Goal: Transaction & Acquisition: Purchase product/service

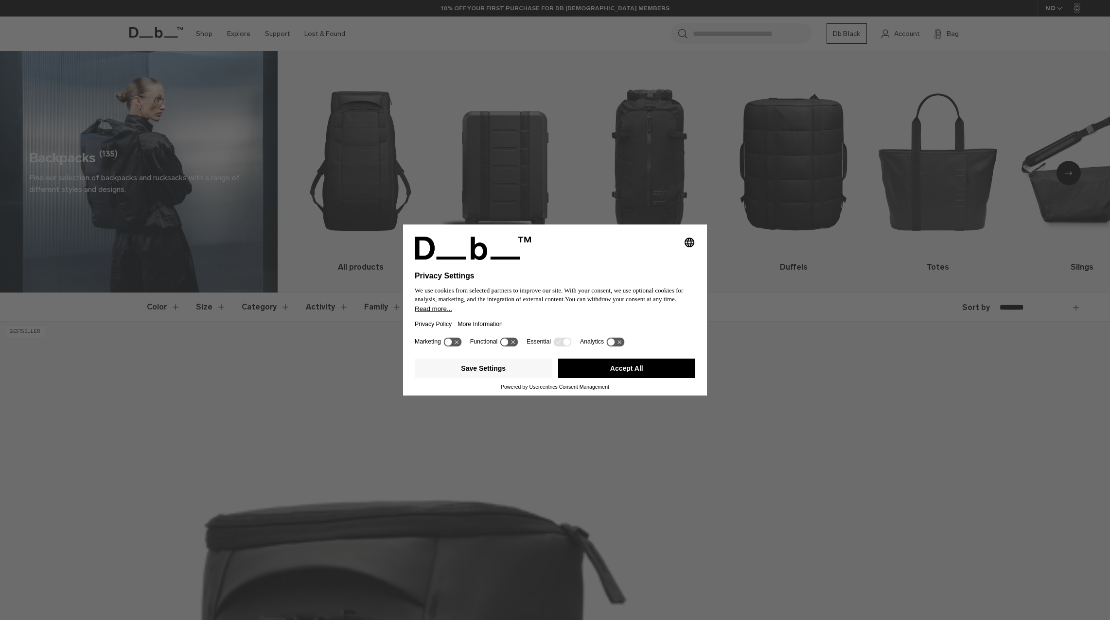
click at [676, 362] on button "Accept All" at bounding box center [627, 368] width 138 height 19
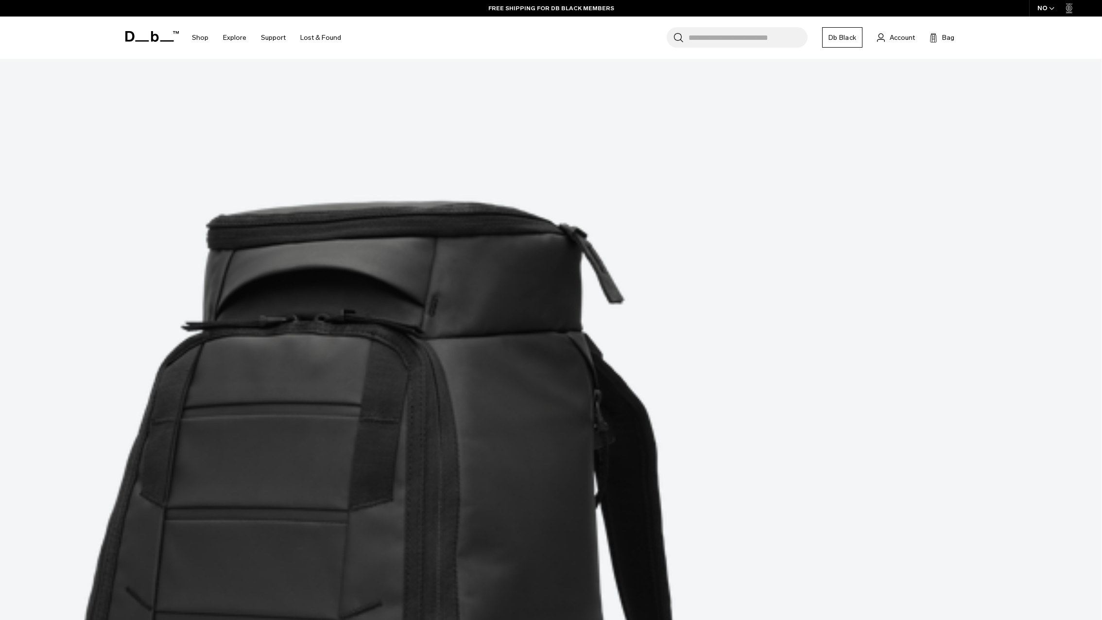
scroll to position [437, 0]
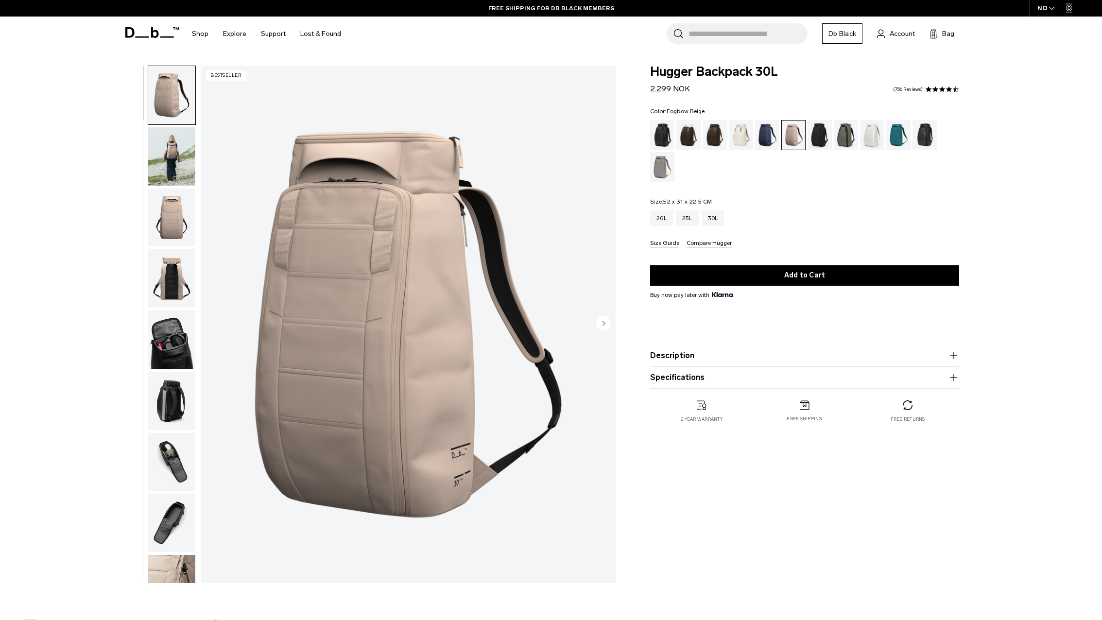
click at [602, 321] on circle "Next slide" at bounding box center [603, 323] width 15 height 15
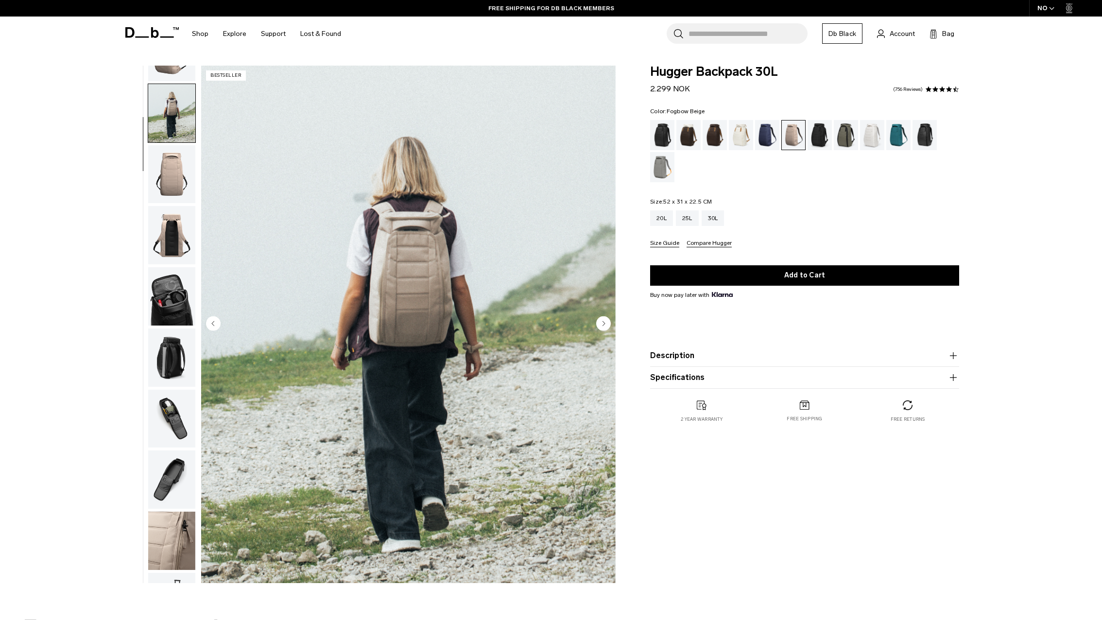
scroll to position [61, 0]
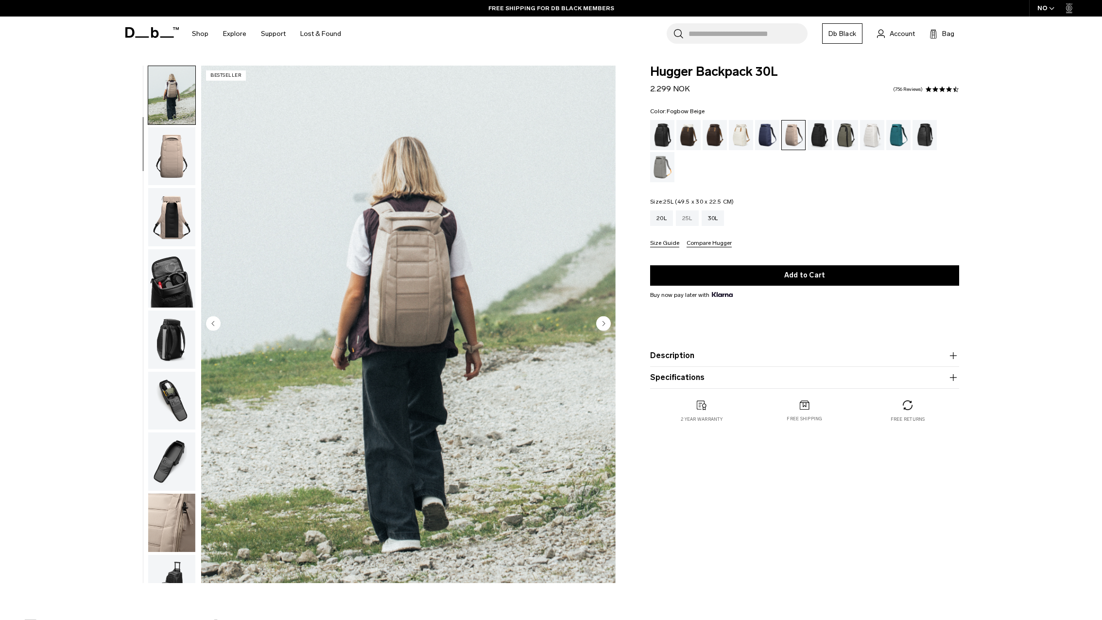
click at [695, 219] on div "25L" at bounding box center [687, 218] width 23 height 16
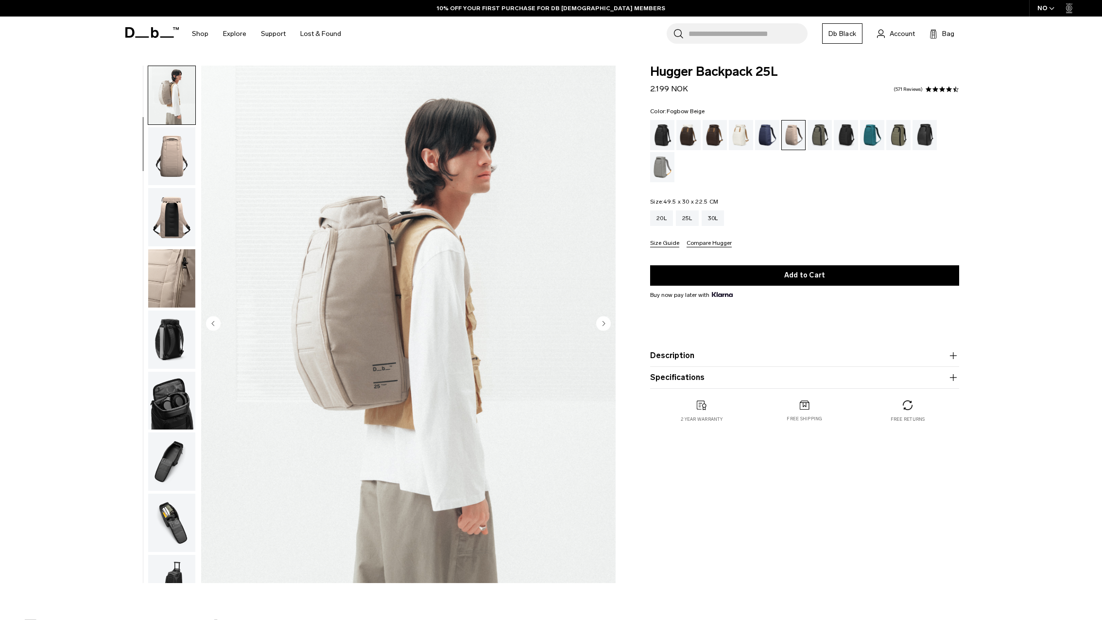
click at [606, 316] on icon "Next slide" at bounding box center [603, 323] width 15 height 15
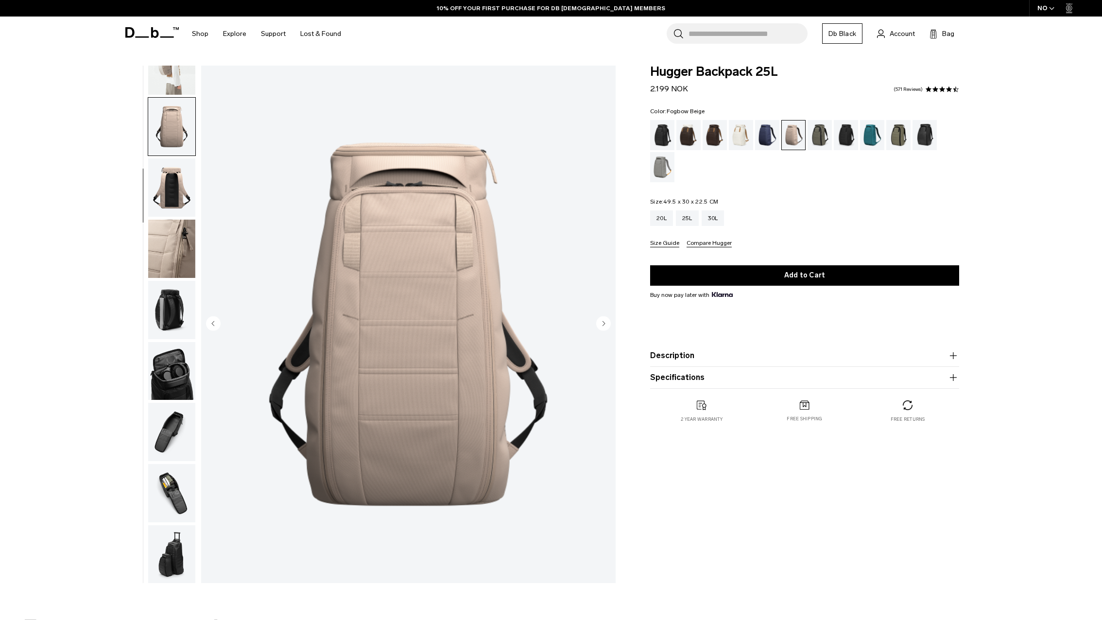
scroll to position [92, 0]
click at [210, 322] on circle "Previous slide" at bounding box center [213, 323] width 15 height 15
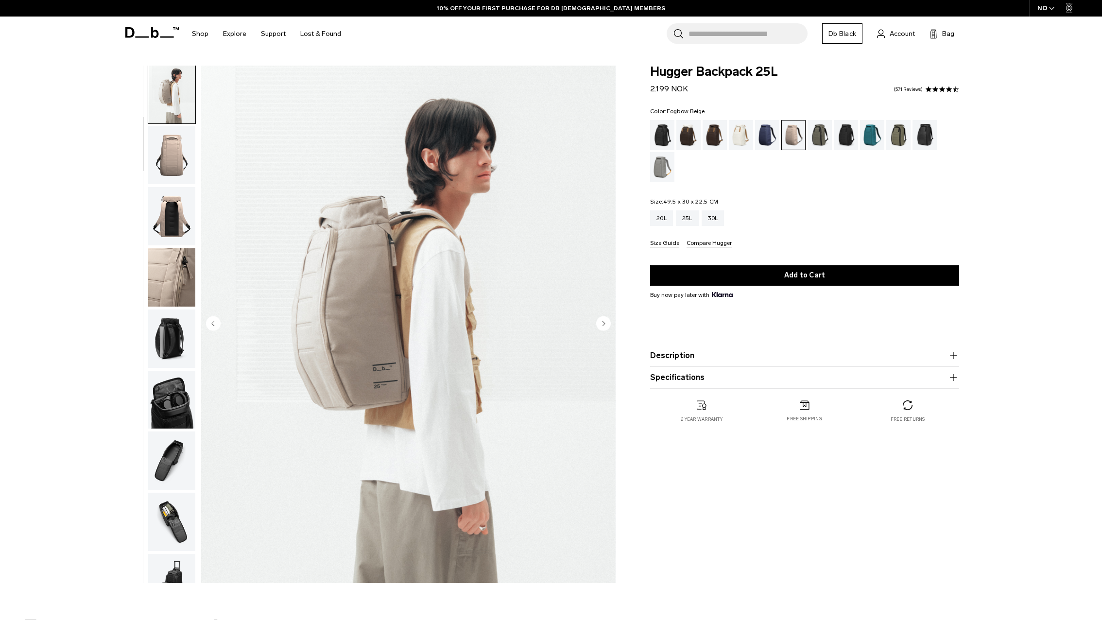
scroll to position [61, 0]
click at [607, 325] on circle "Next slide" at bounding box center [603, 323] width 15 height 15
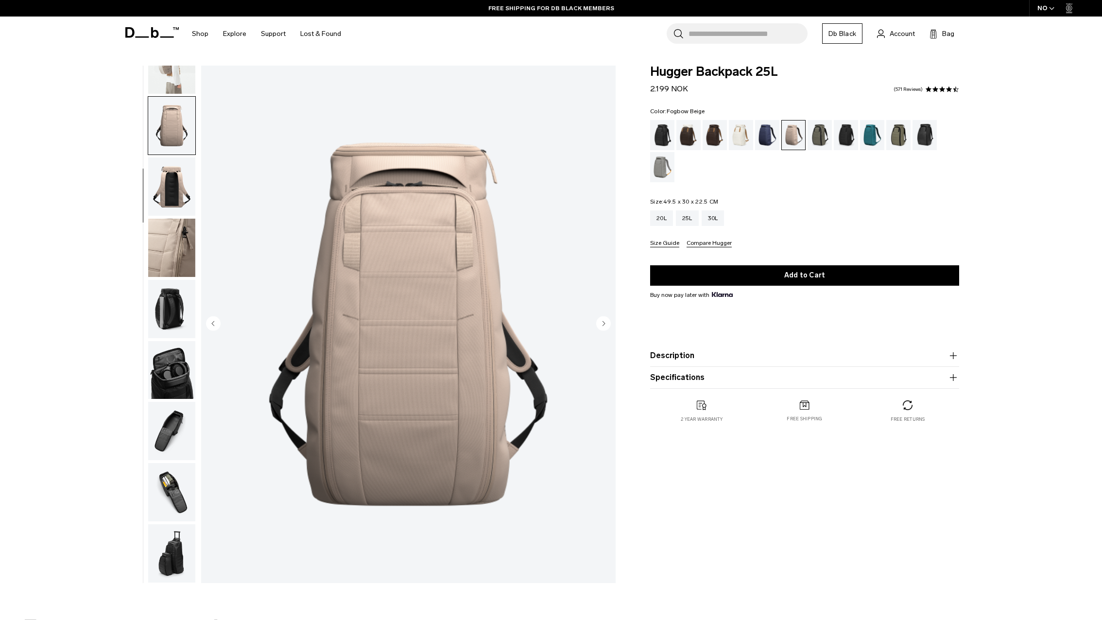
scroll to position [0, 0]
click at [739, 138] on div "Oatmilk" at bounding box center [741, 135] width 25 height 30
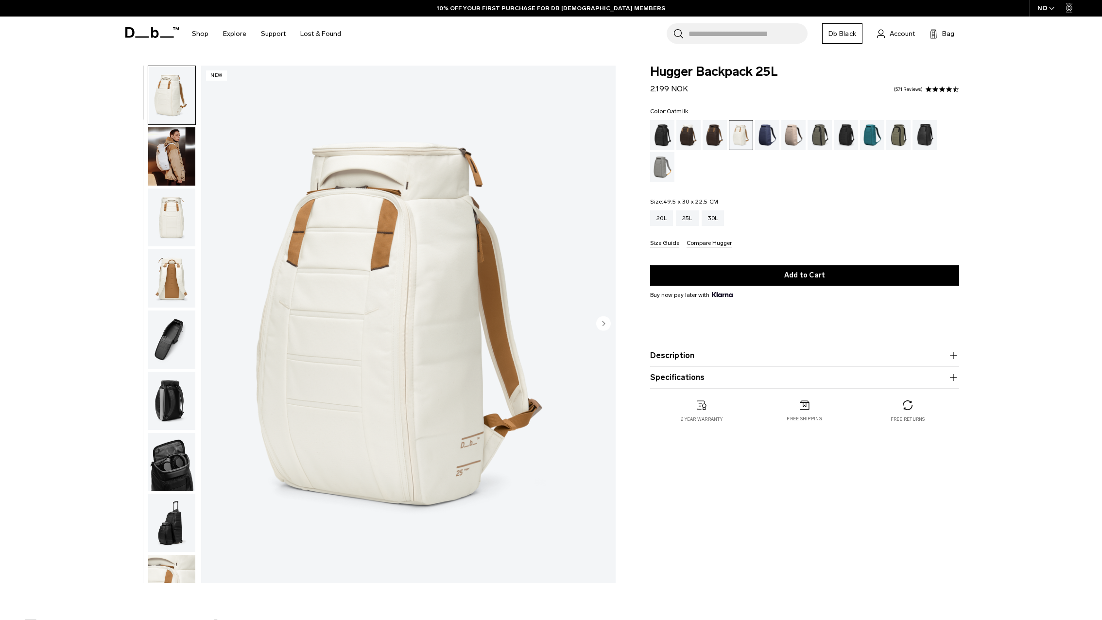
click at [603, 323] on circle "Next slide" at bounding box center [603, 323] width 15 height 15
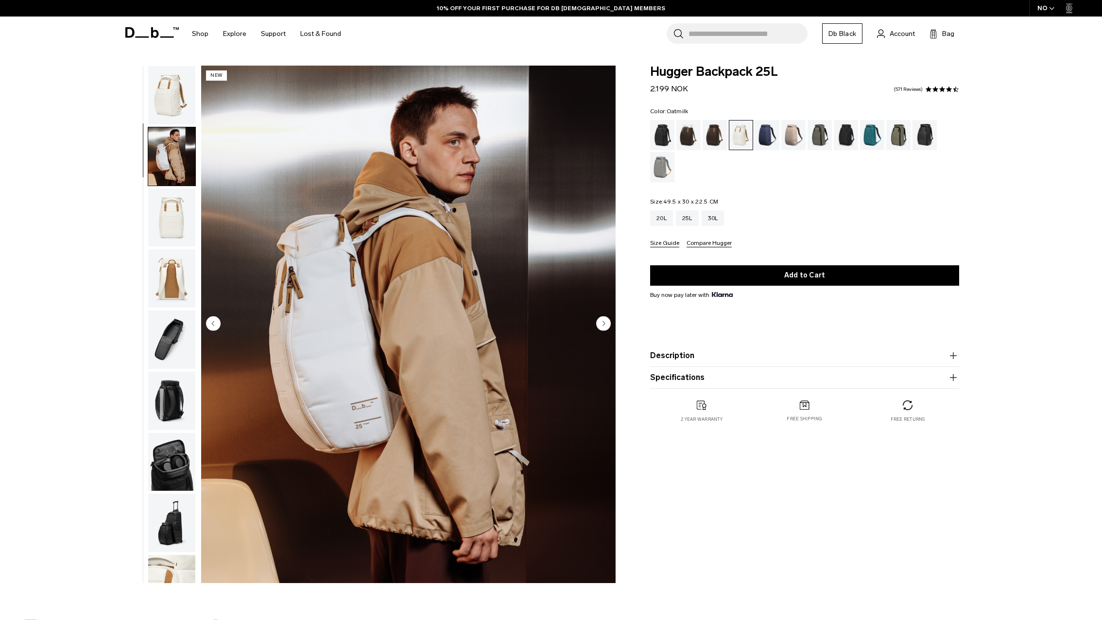
scroll to position [31, 0]
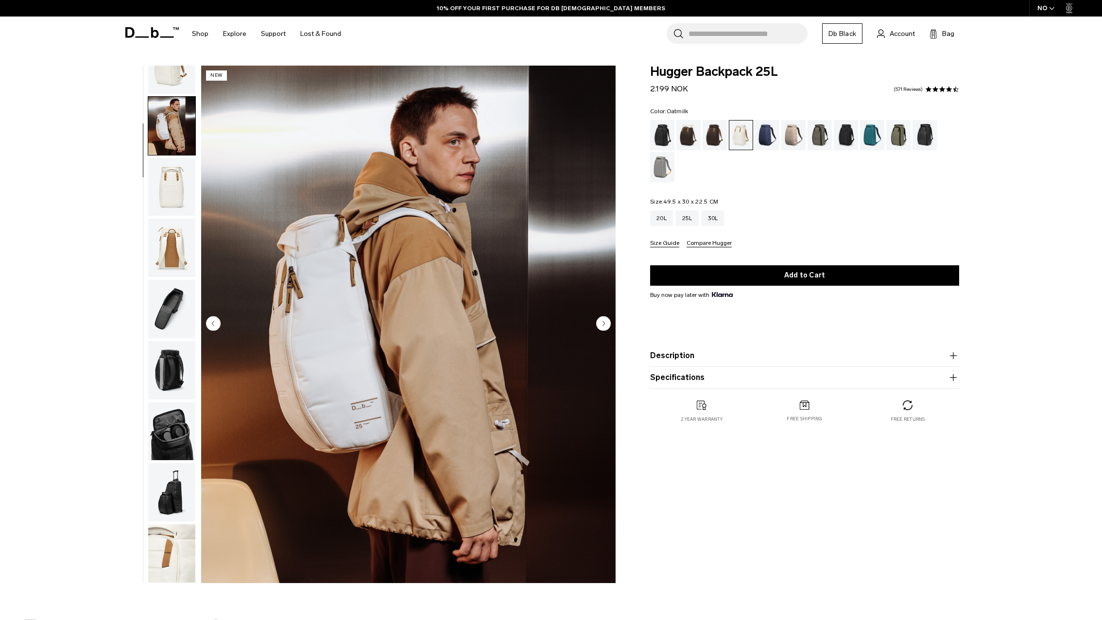
click at [603, 323] on circle "Next slide" at bounding box center [603, 323] width 15 height 15
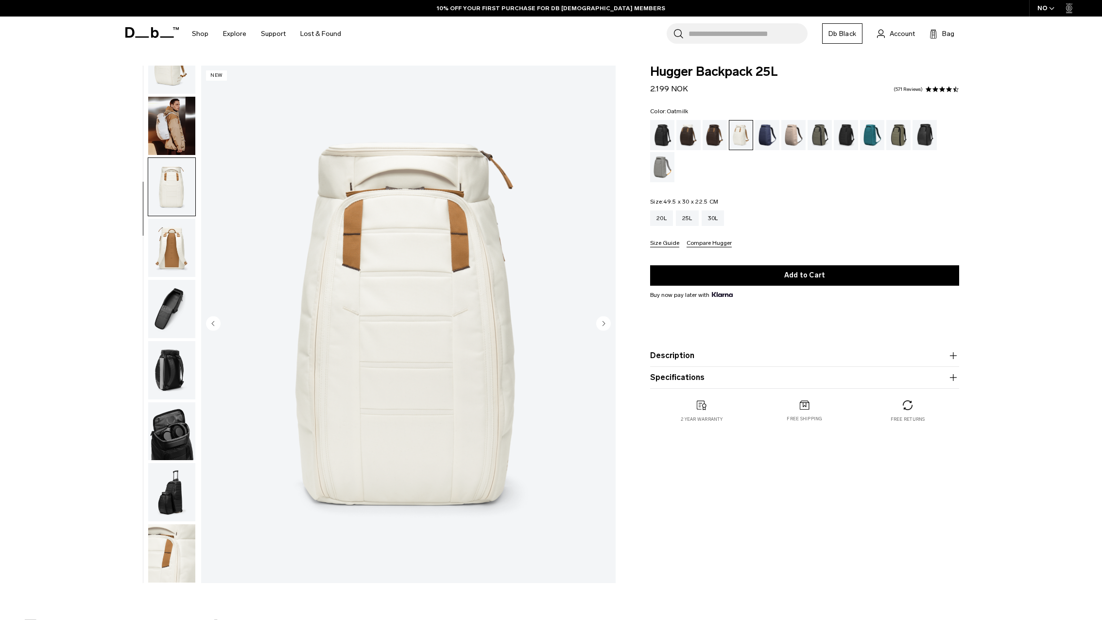
click at [602, 323] on circle "Next slide" at bounding box center [603, 323] width 15 height 15
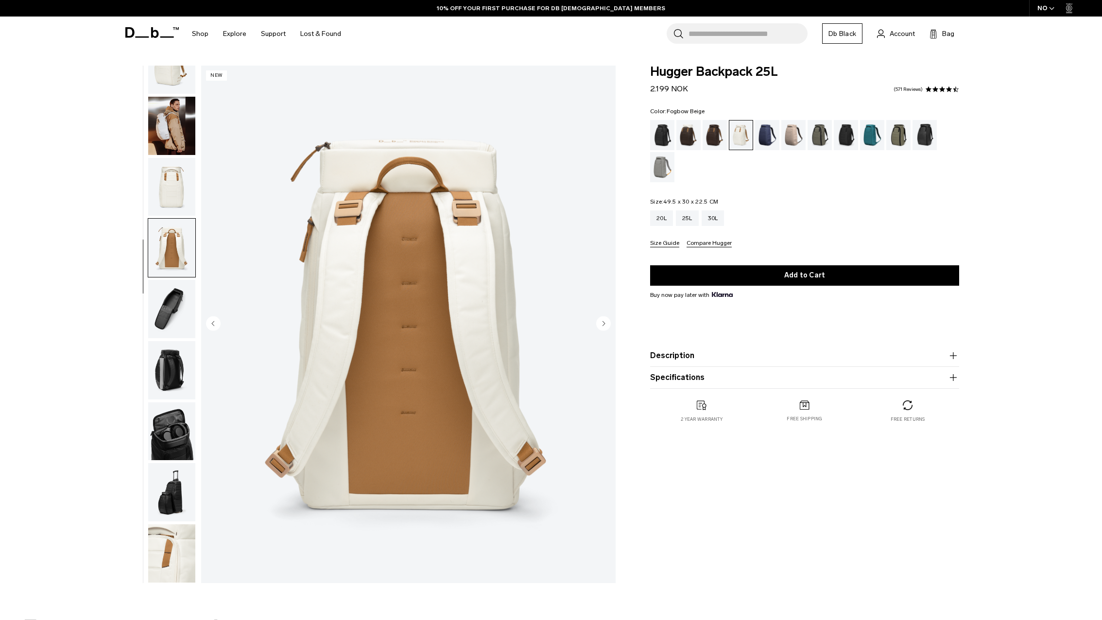
click at [792, 140] on div "Fogbow Beige" at bounding box center [793, 135] width 25 height 30
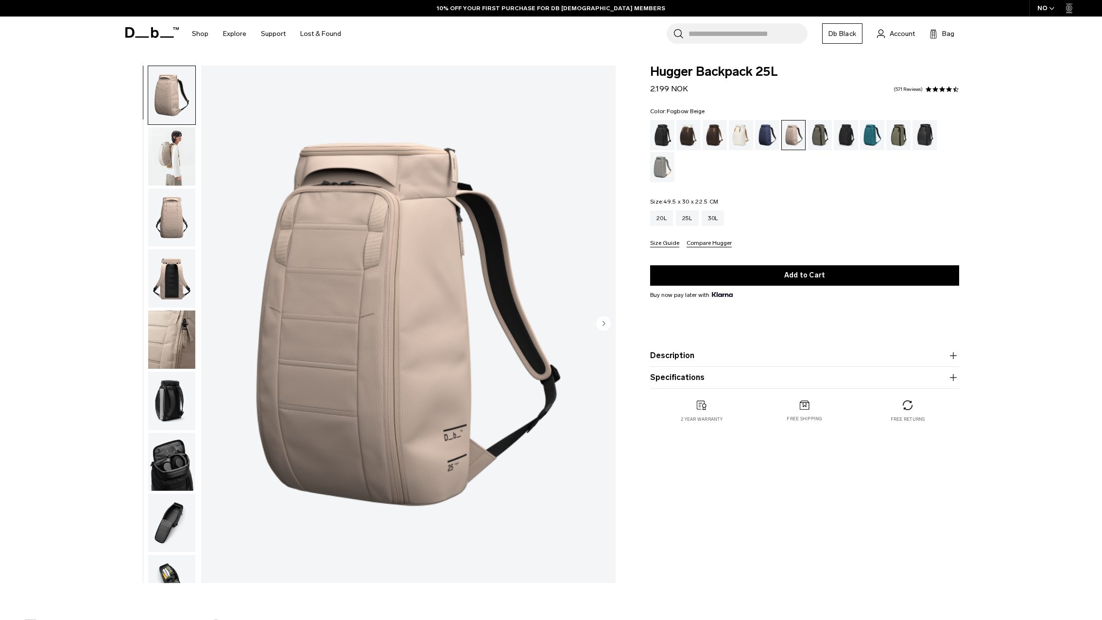
click at [605, 322] on circle "Next slide" at bounding box center [603, 323] width 15 height 15
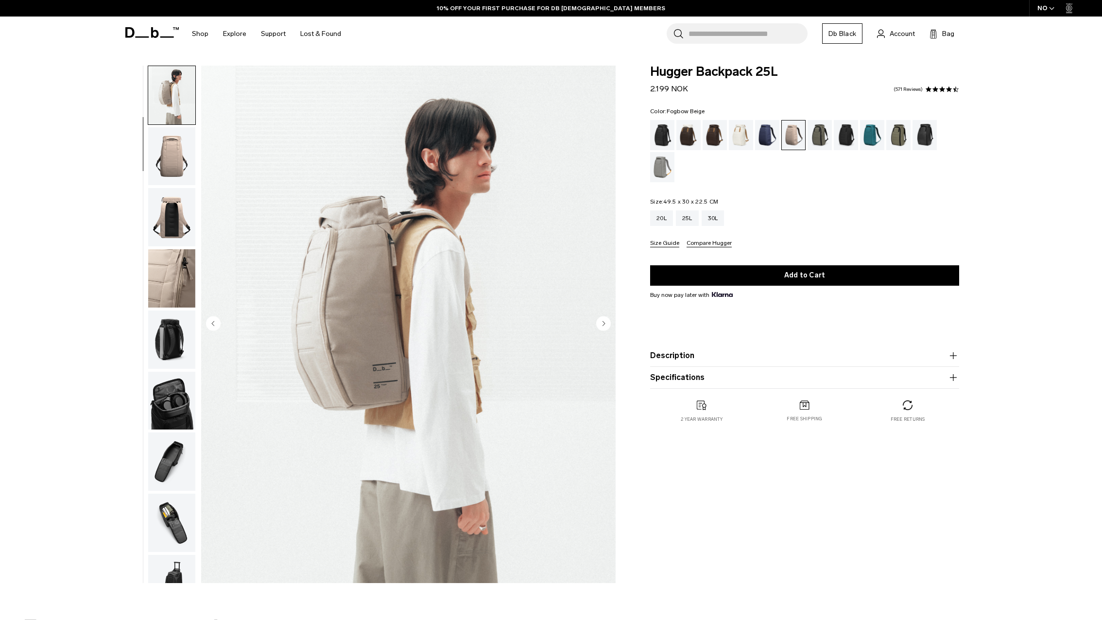
click at [605, 322] on circle "Next slide" at bounding box center [603, 323] width 15 height 15
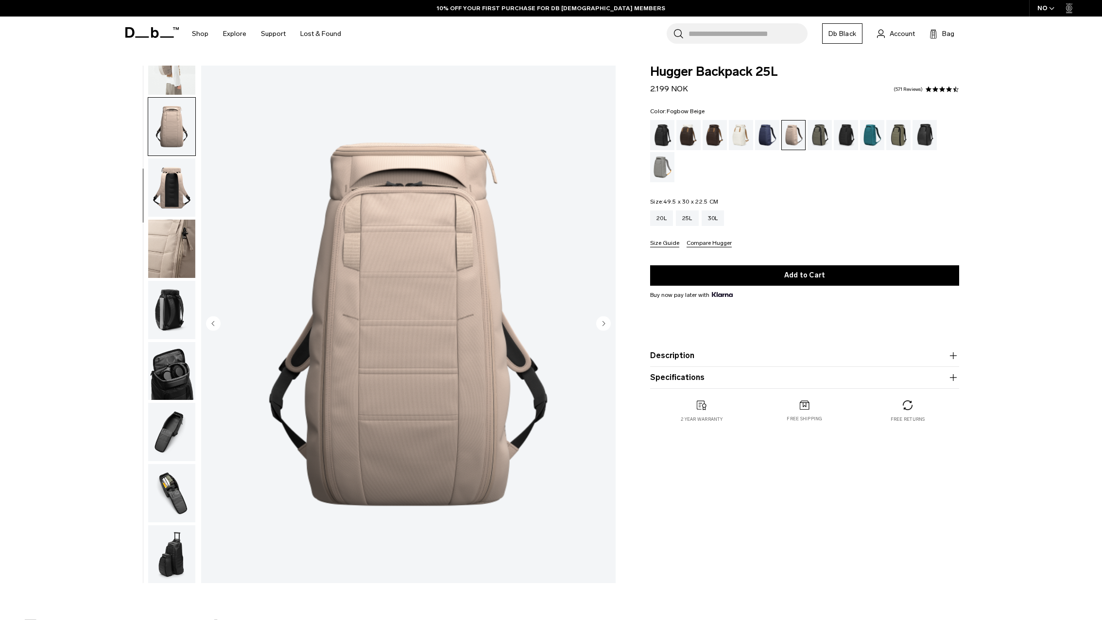
scroll to position [92, 0]
click at [726, 213] on div "20L 25L 30L" at bounding box center [804, 218] width 309 height 16
click at [722, 214] on div "30L" at bounding box center [713, 218] width 23 height 16
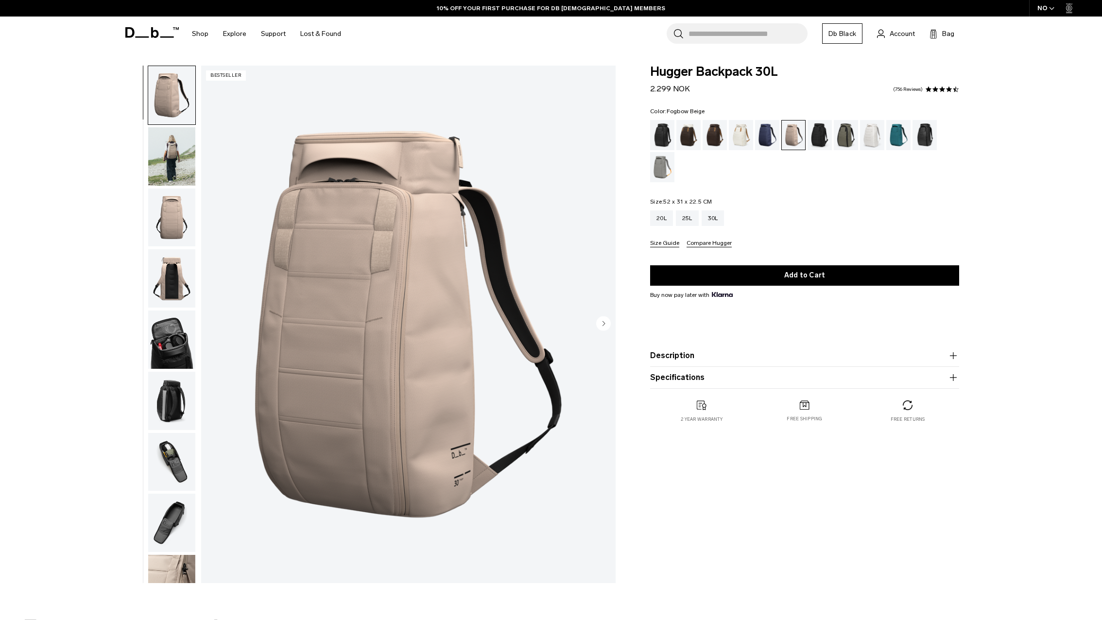
click at [608, 325] on circle "Next slide" at bounding box center [603, 323] width 15 height 15
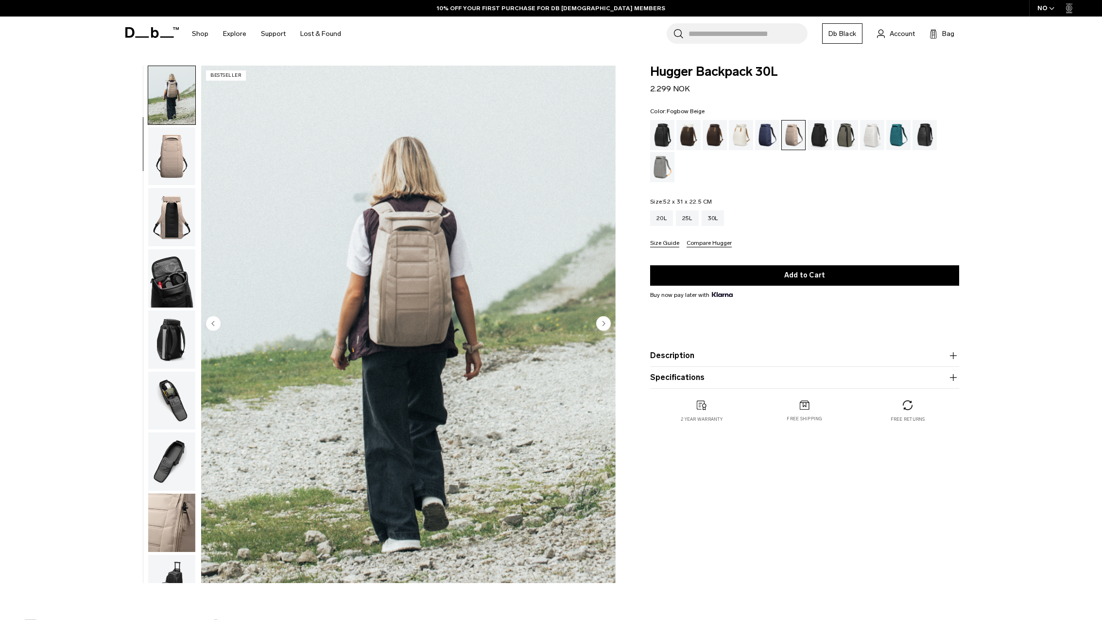
click at [608, 325] on circle "Next slide" at bounding box center [603, 323] width 15 height 15
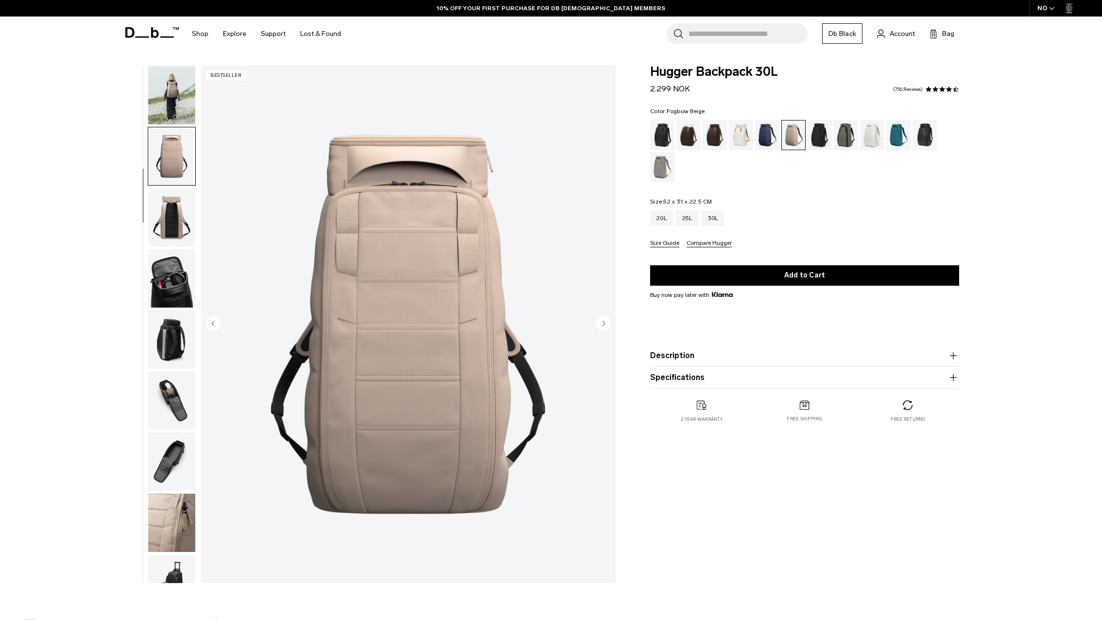
scroll to position [92, 0]
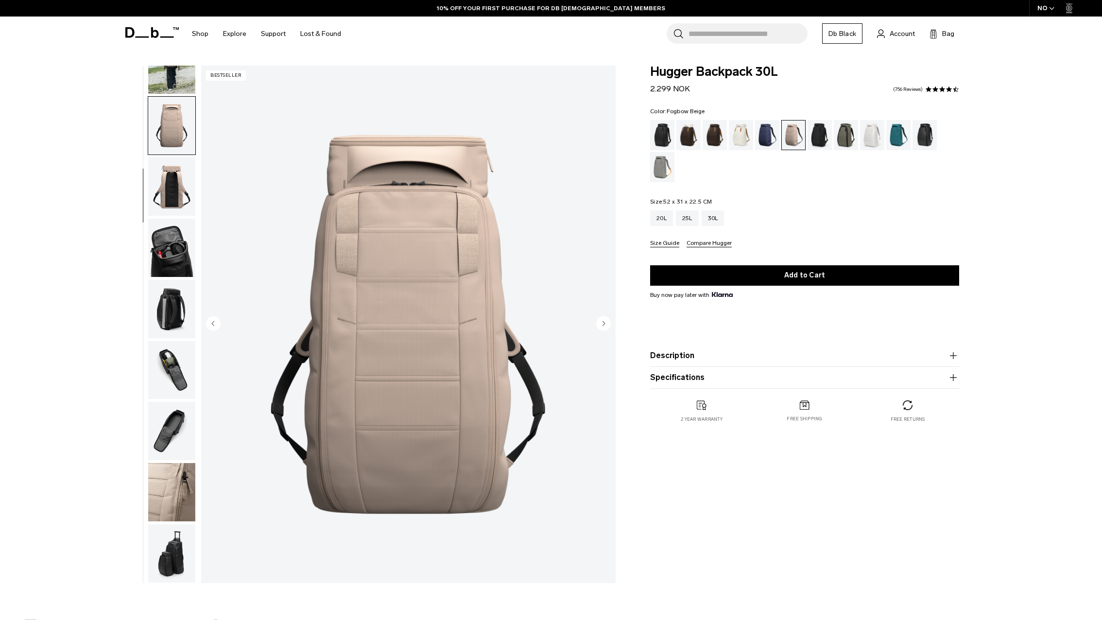
click at [608, 325] on circle "Next slide" at bounding box center [603, 323] width 15 height 15
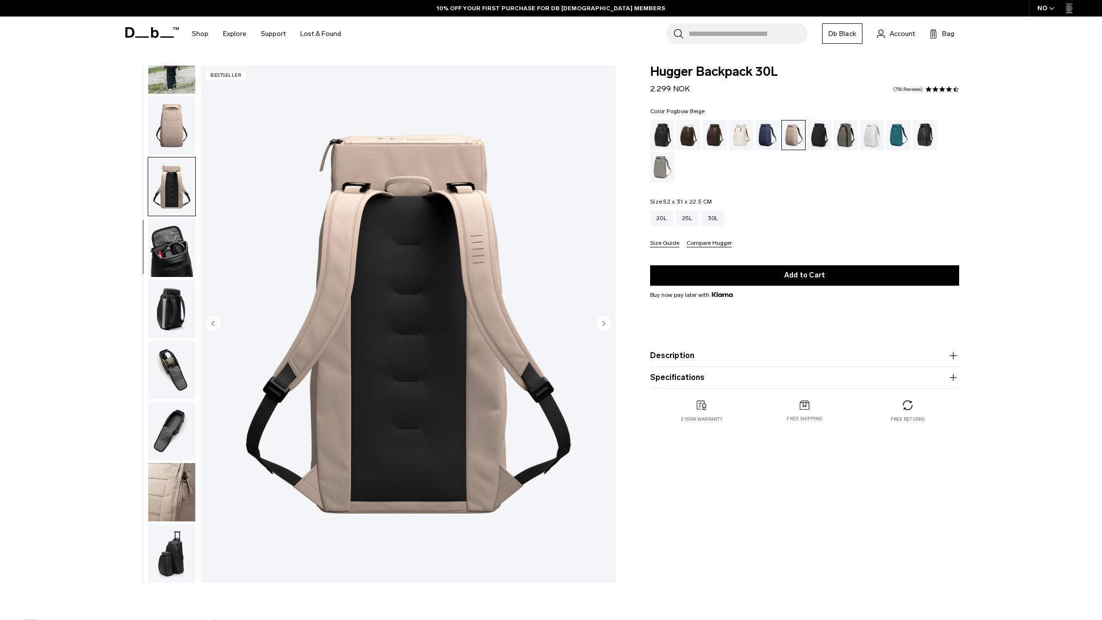
click at [608, 324] on circle "Next slide" at bounding box center [603, 323] width 15 height 15
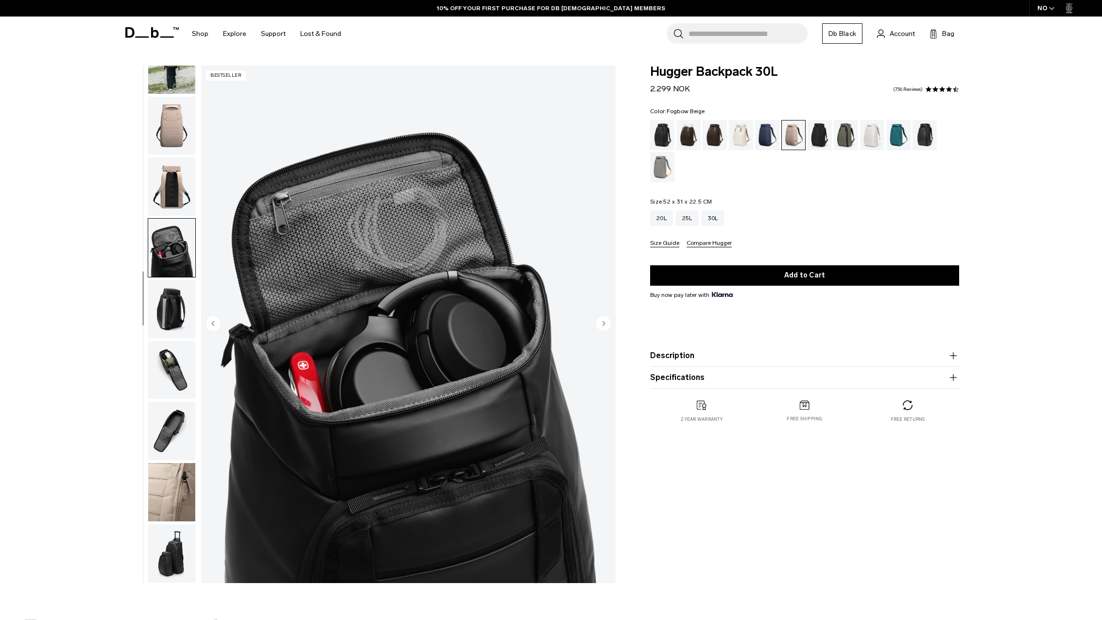
click at [608, 324] on circle "Next slide" at bounding box center [603, 323] width 15 height 15
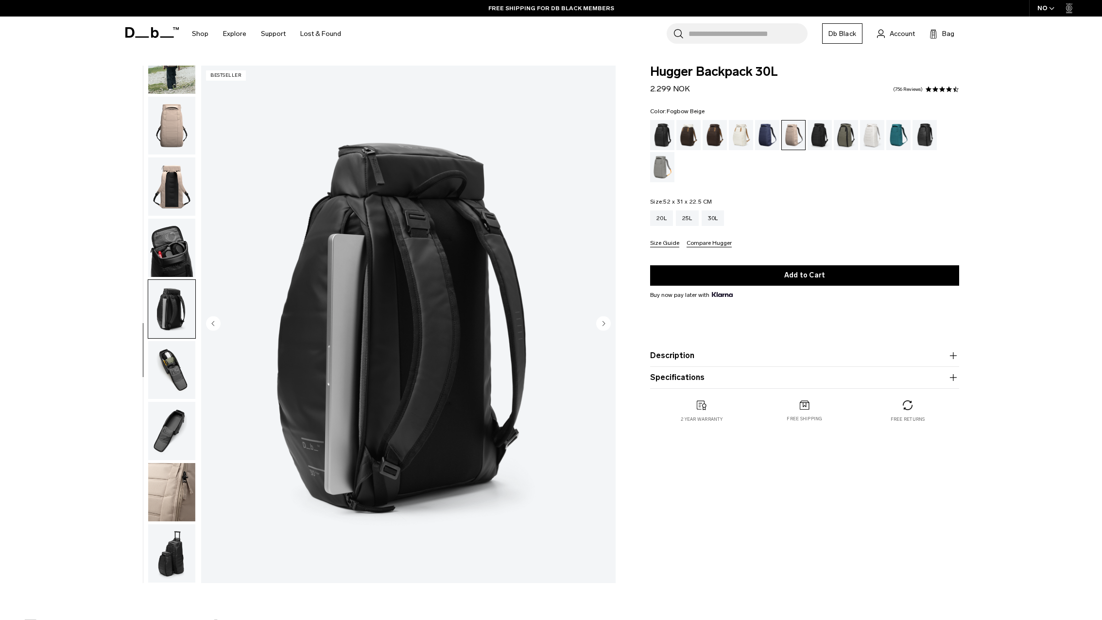
click at [219, 326] on circle "Previous slide" at bounding box center [213, 323] width 15 height 15
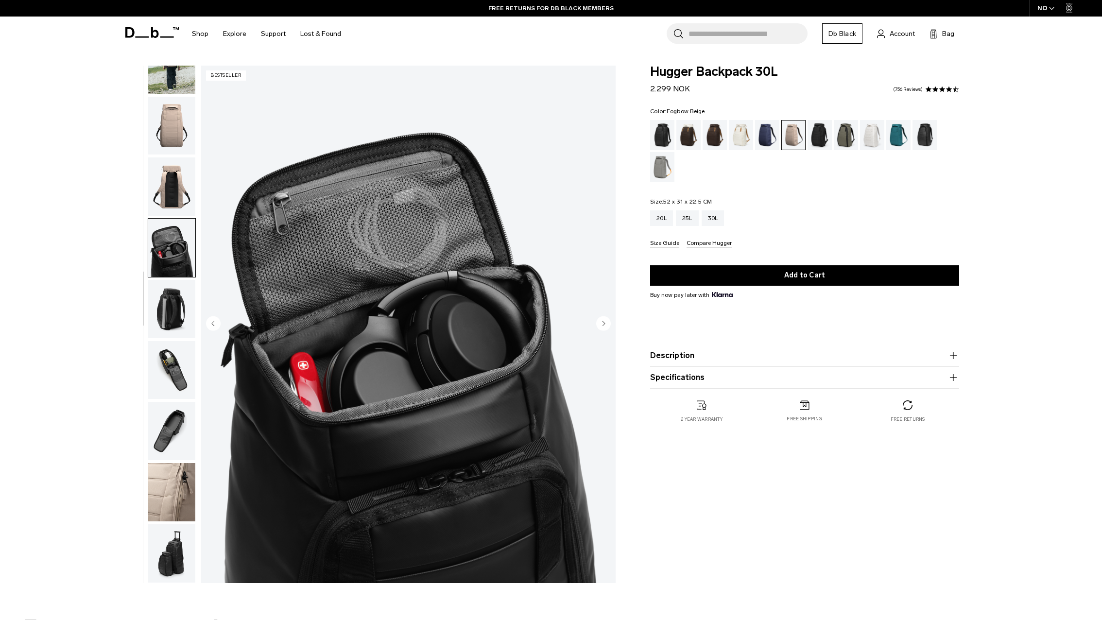
click at [606, 326] on circle "Next slide" at bounding box center [603, 323] width 15 height 15
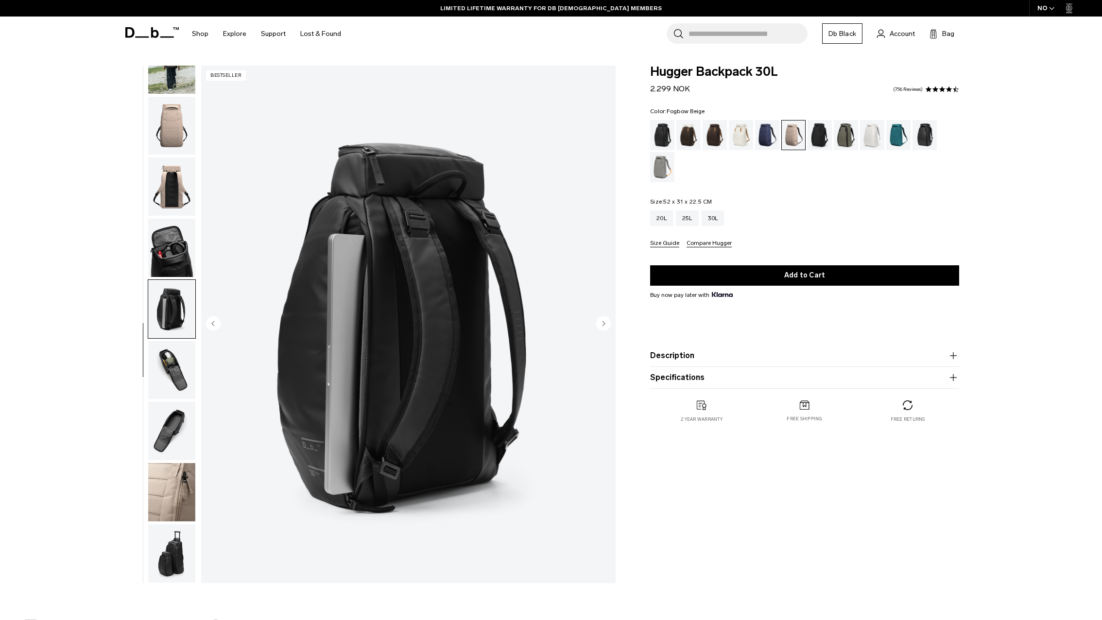
click at [605, 326] on circle "Next slide" at bounding box center [603, 323] width 15 height 15
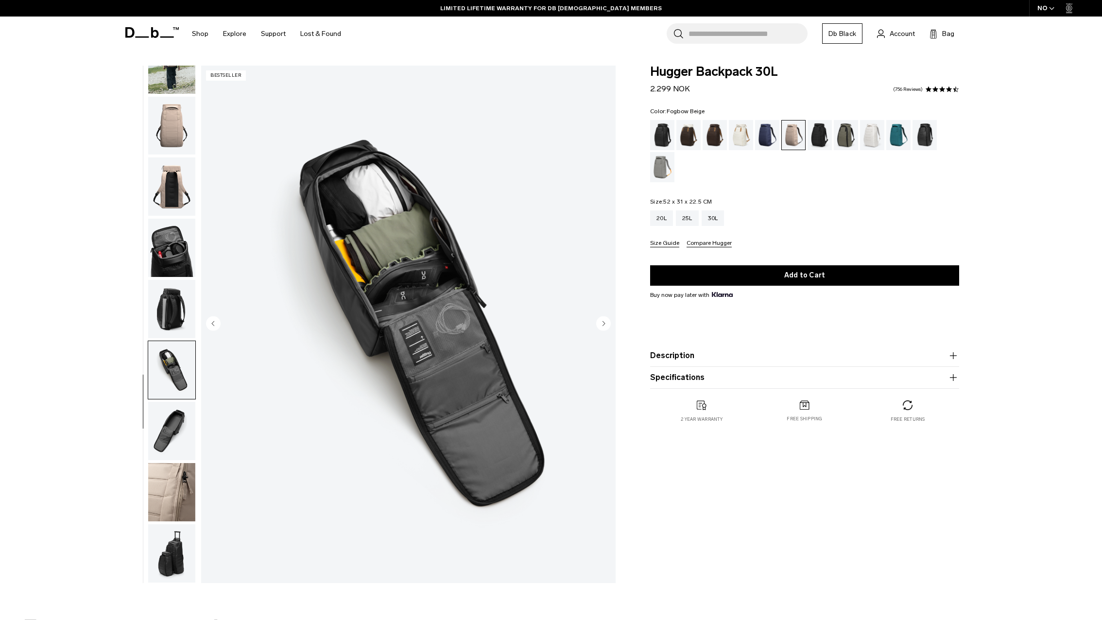
click at [605, 327] on circle "Next slide" at bounding box center [603, 323] width 15 height 15
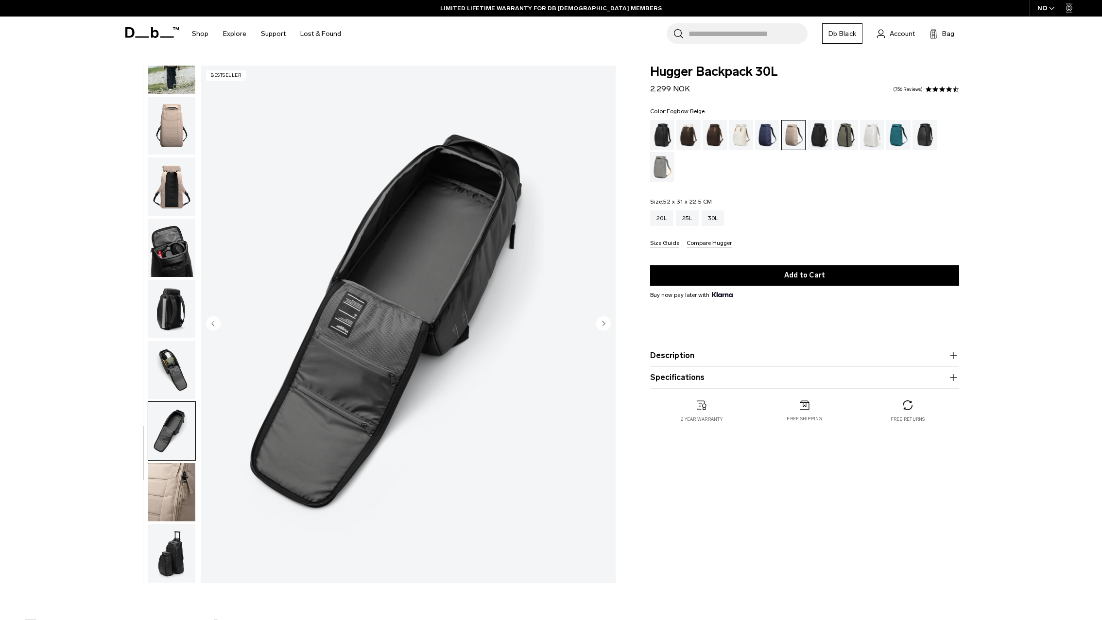
click at [605, 327] on circle "Next slide" at bounding box center [603, 323] width 15 height 15
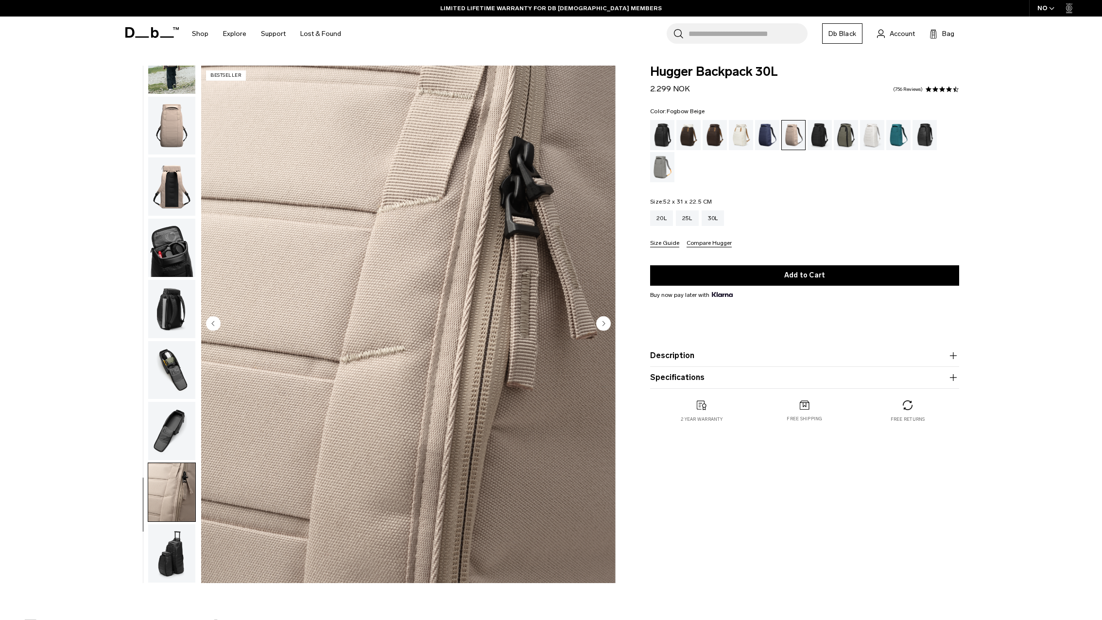
click at [605, 327] on circle "Next slide" at bounding box center [603, 323] width 15 height 15
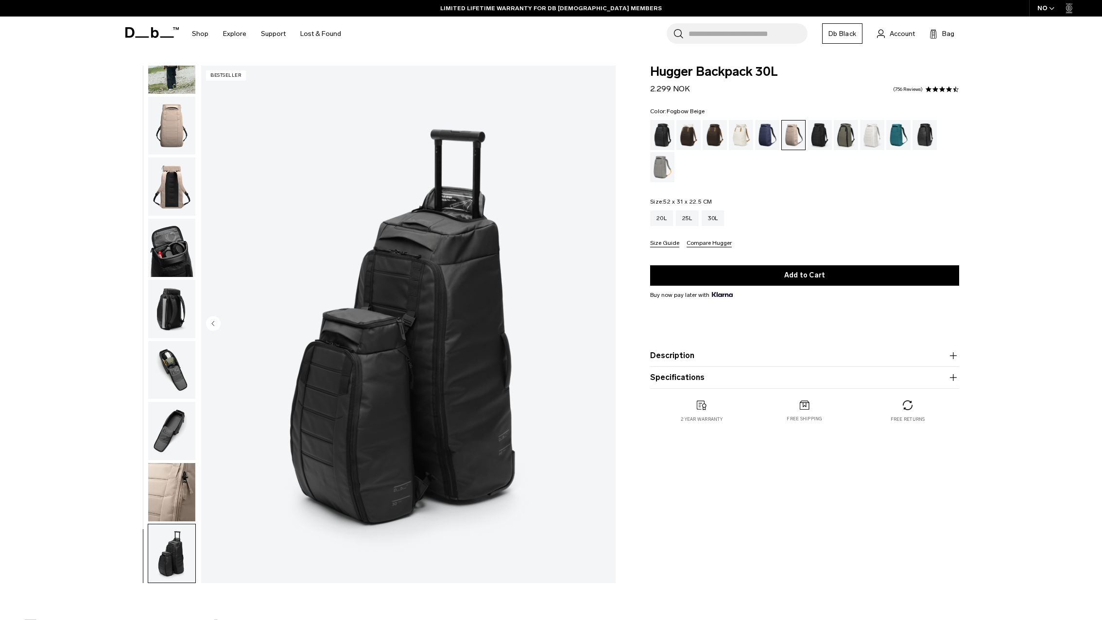
click at [605, 327] on img "10 / 10" at bounding box center [408, 325] width 415 height 518
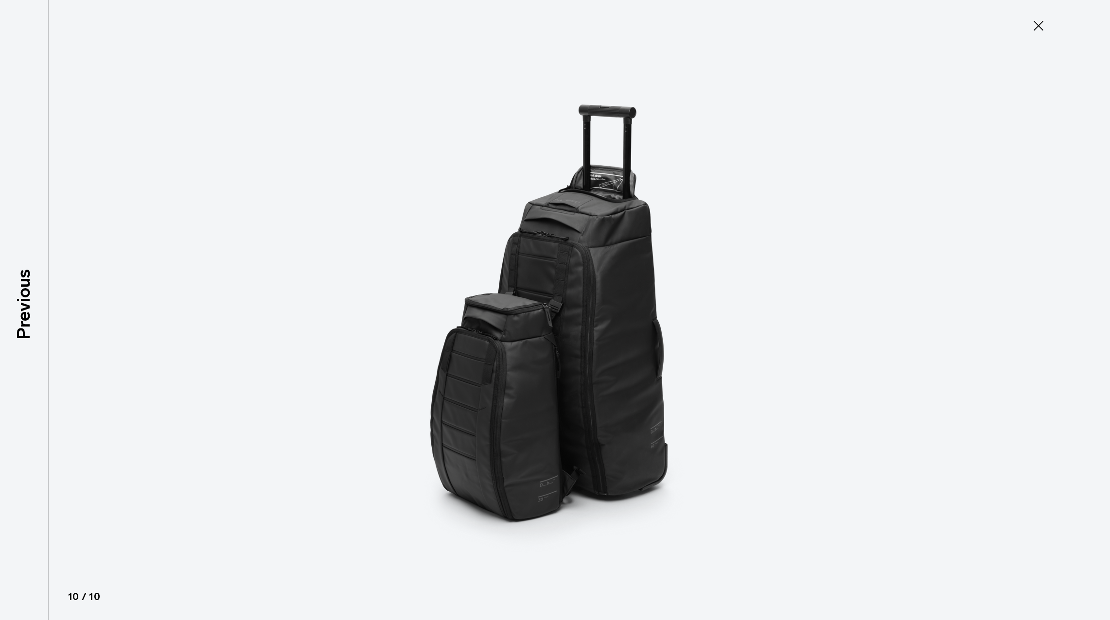
click at [1045, 21] on icon at bounding box center [1038, 26] width 16 height 16
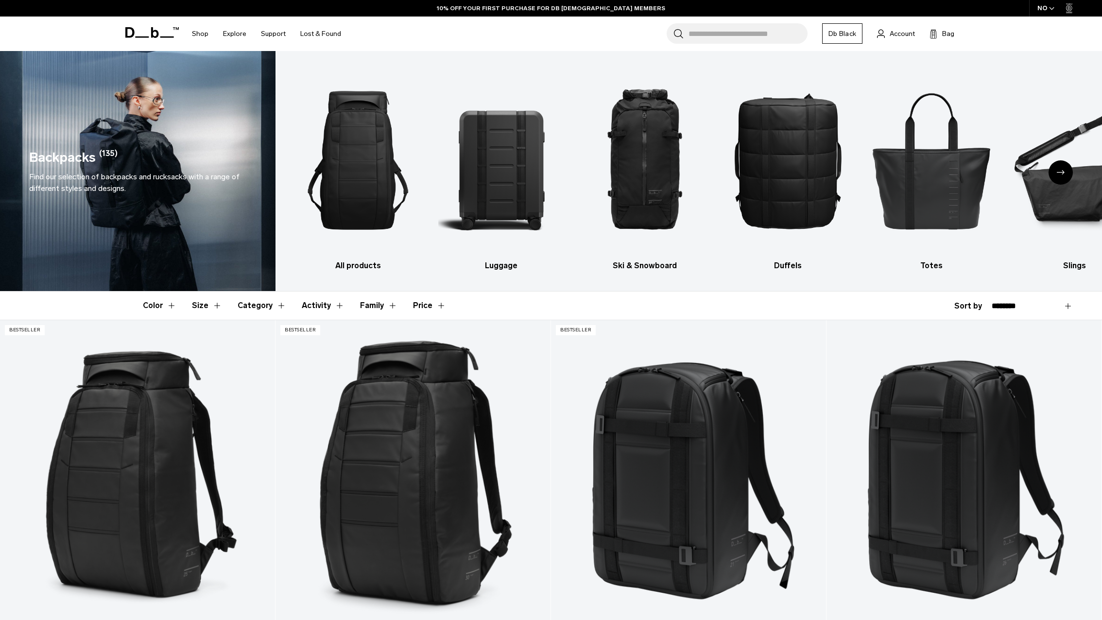
click at [1062, 170] on icon "Next slide" at bounding box center [1061, 172] width 8 height 4
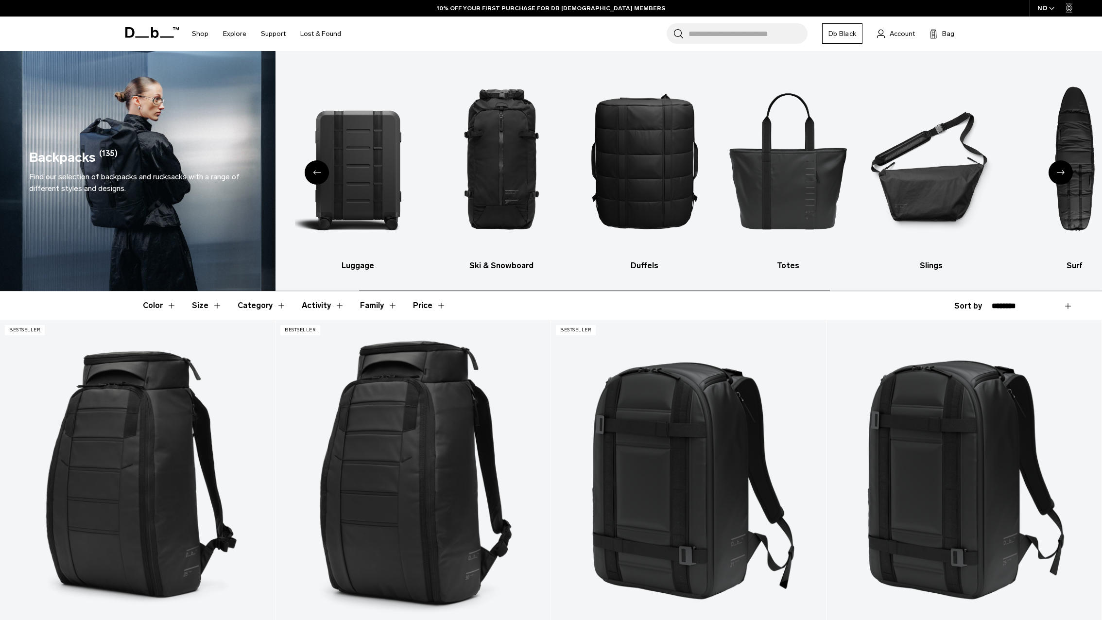
click at [1062, 170] on icon "Next slide" at bounding box center [1061, 172] width 8 height 4
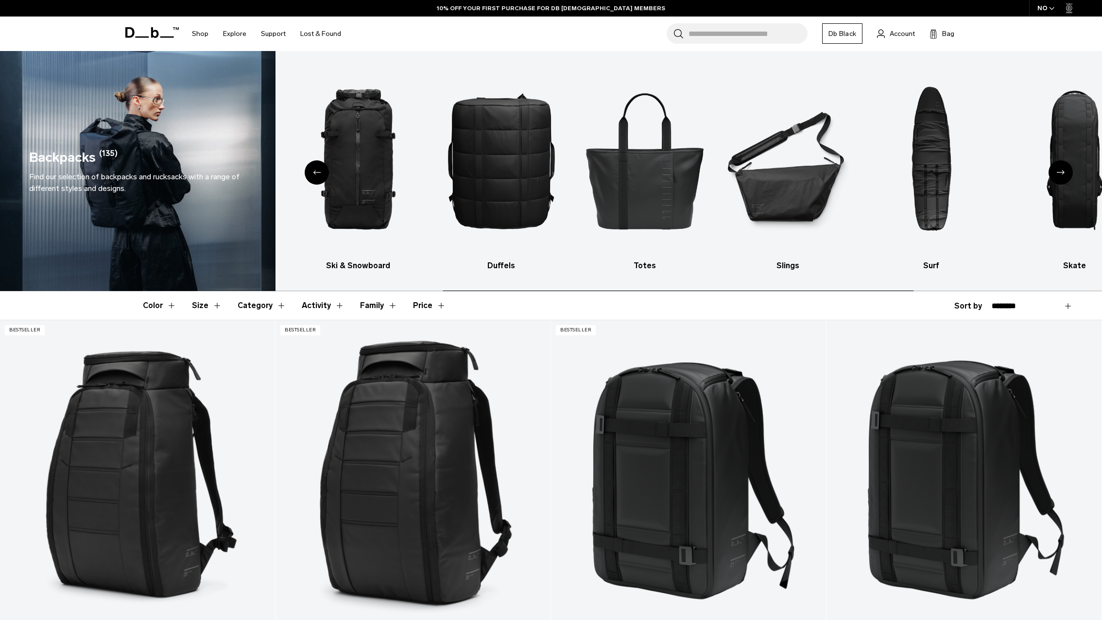
click at [1062, 170] on icon "Next slide" at bounding box center [1061, 172] width 8 height 4
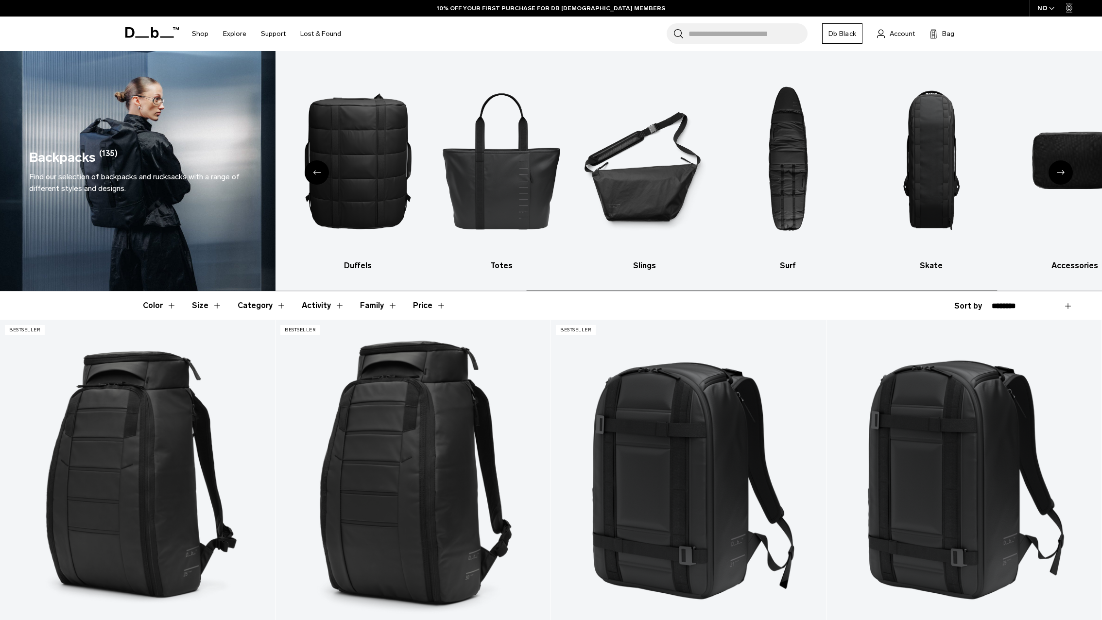
click at [1062, 170] on icon "Next slide" at bounding box center [1061, 172] width 8 height 4
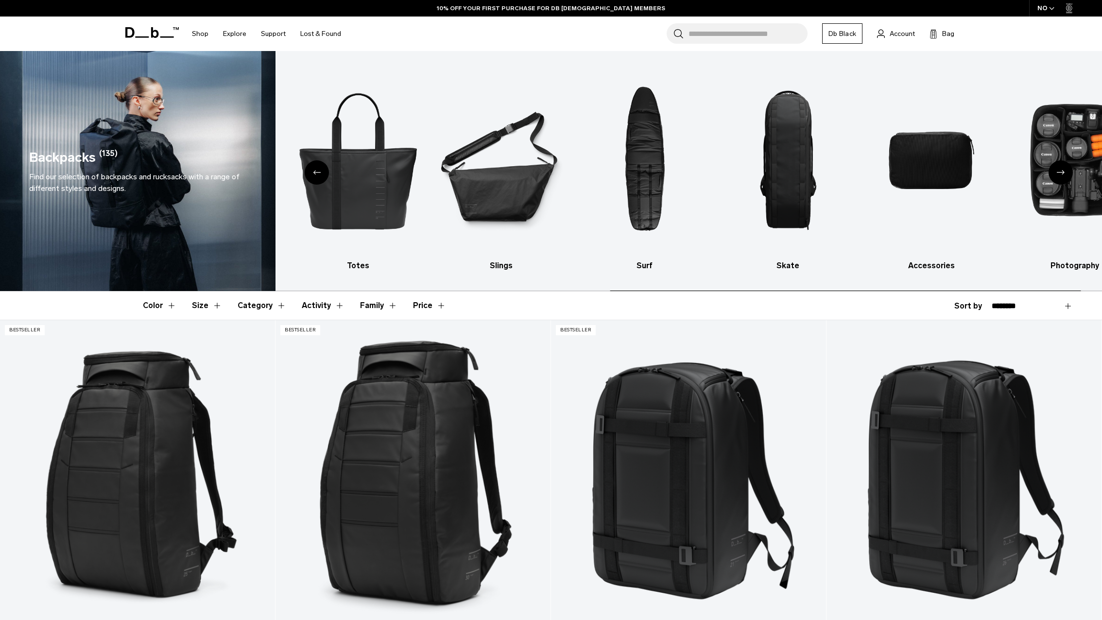
click at [1062, 170] on icon "Next slide" at bounding box center [1061, 172] width 8 height 4
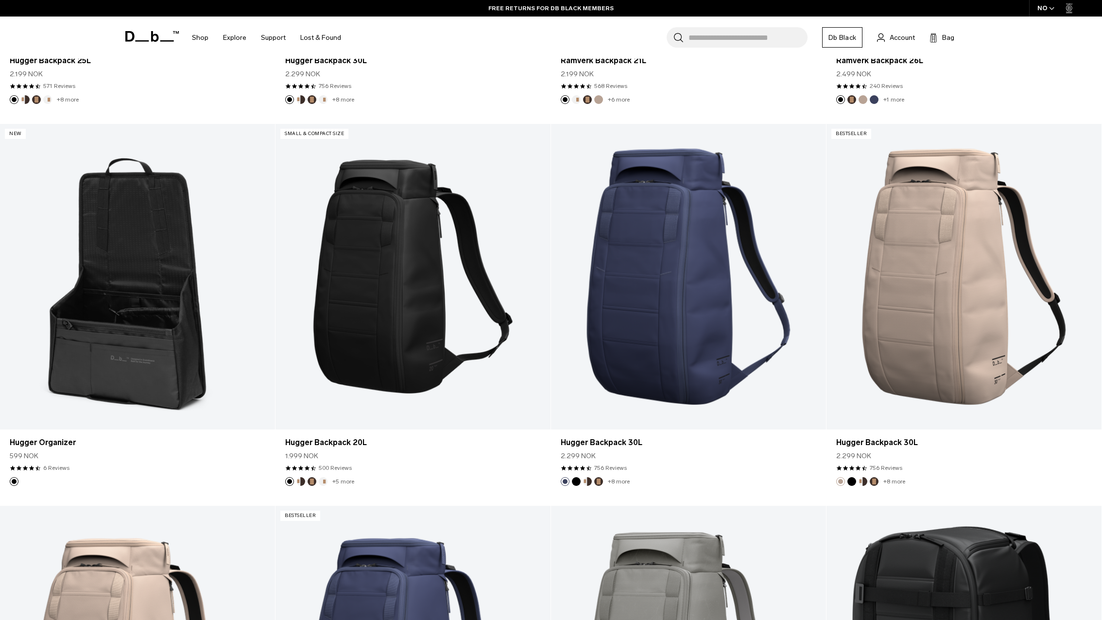
scroll to position [583, 0]
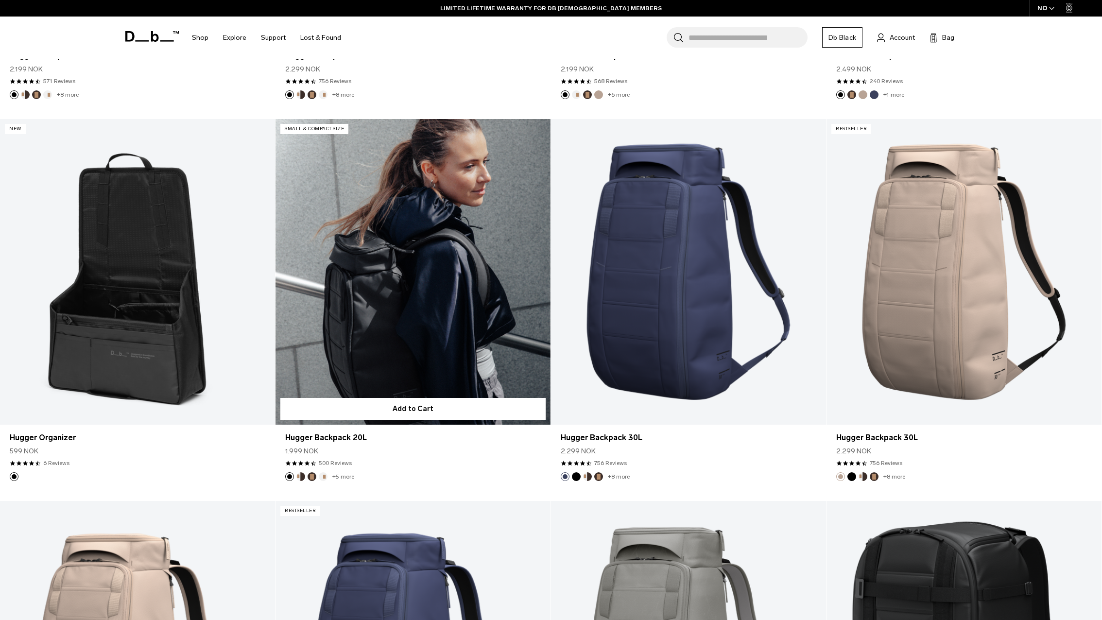
click at [434, 251] on link "Hugger Backpack 20L" at bounding box center [413, 272] width 275 height 306
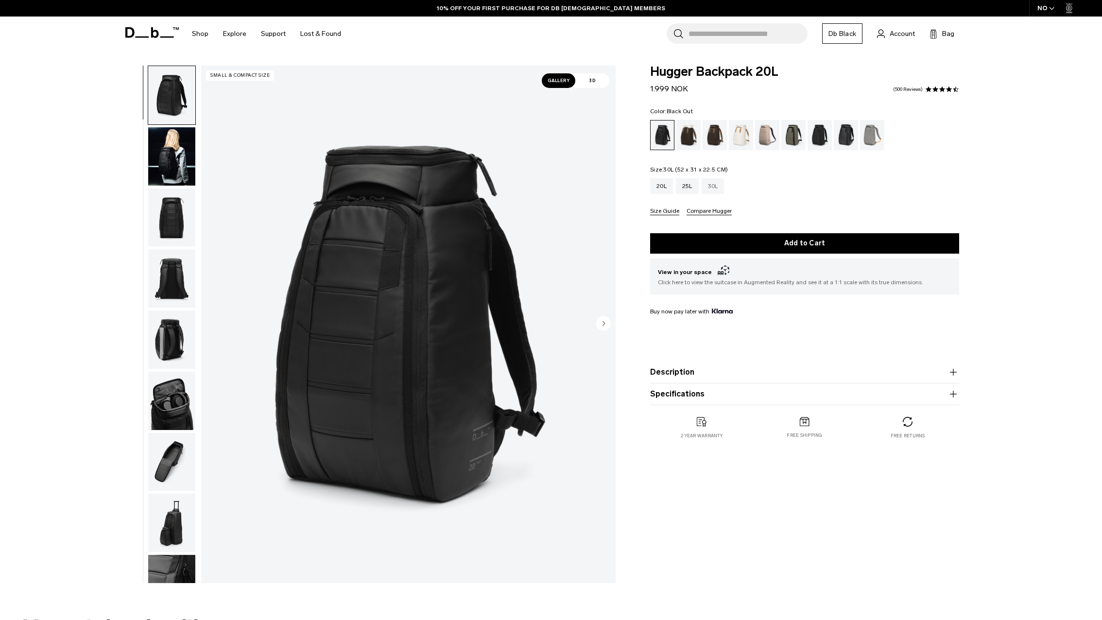
click at [714, 188] on div "30L" at bounding box center [713, 186] width 23 height 16
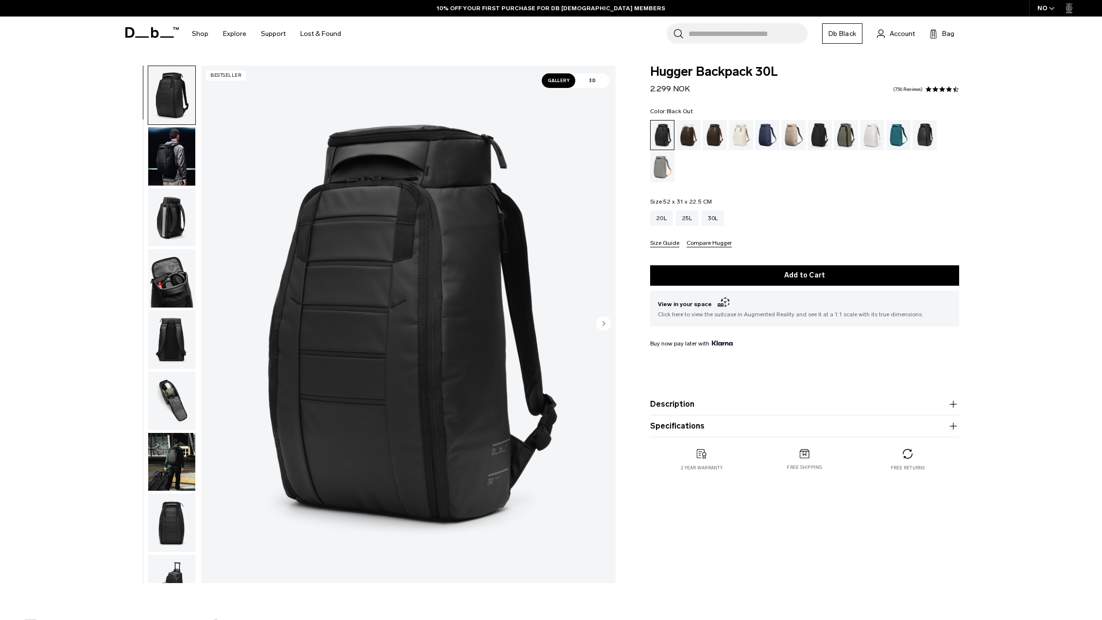
click at [603, 326] on icon "Next slide" at bounding box center [604, 323] width 2 height 4
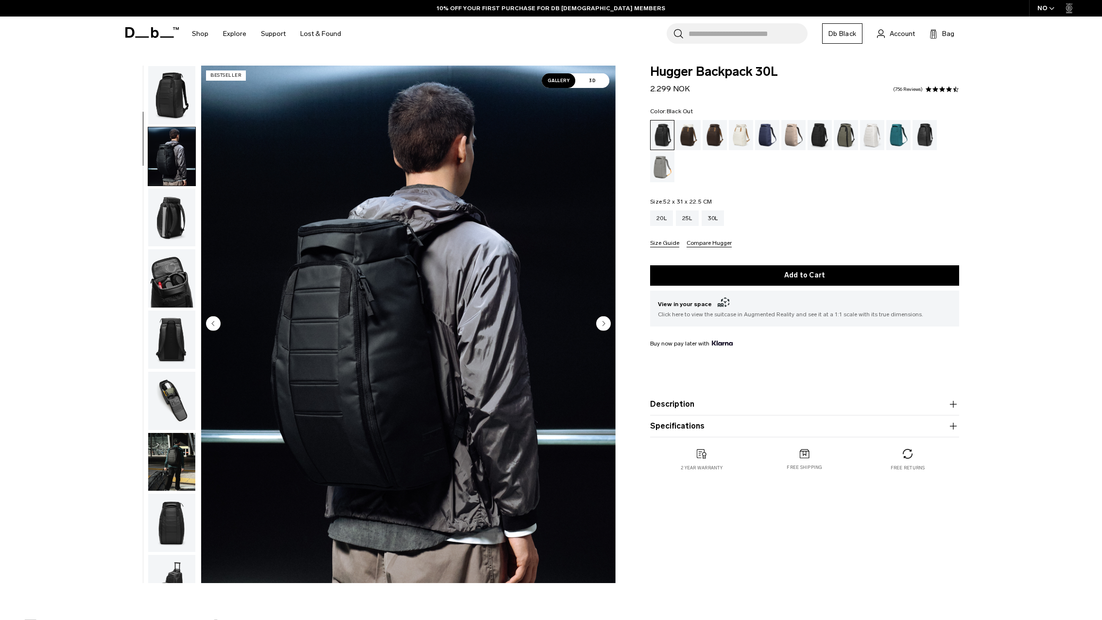
scroll to position [61, 0]
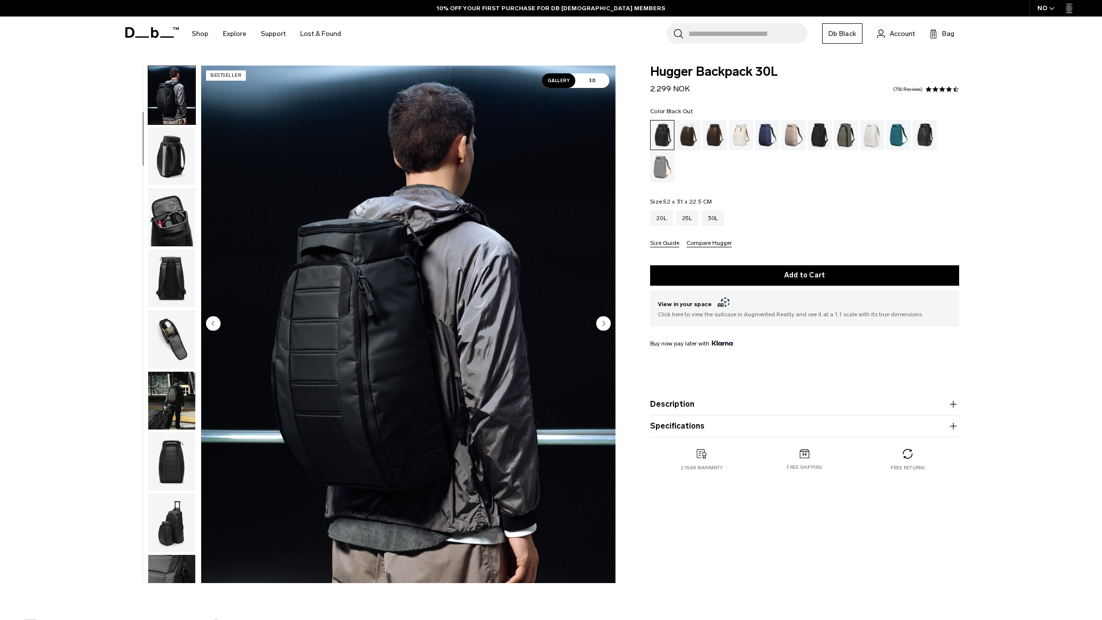
click at [603, 326] on icon "Next slide" at bounding box center [604, 323] width 2 height 4
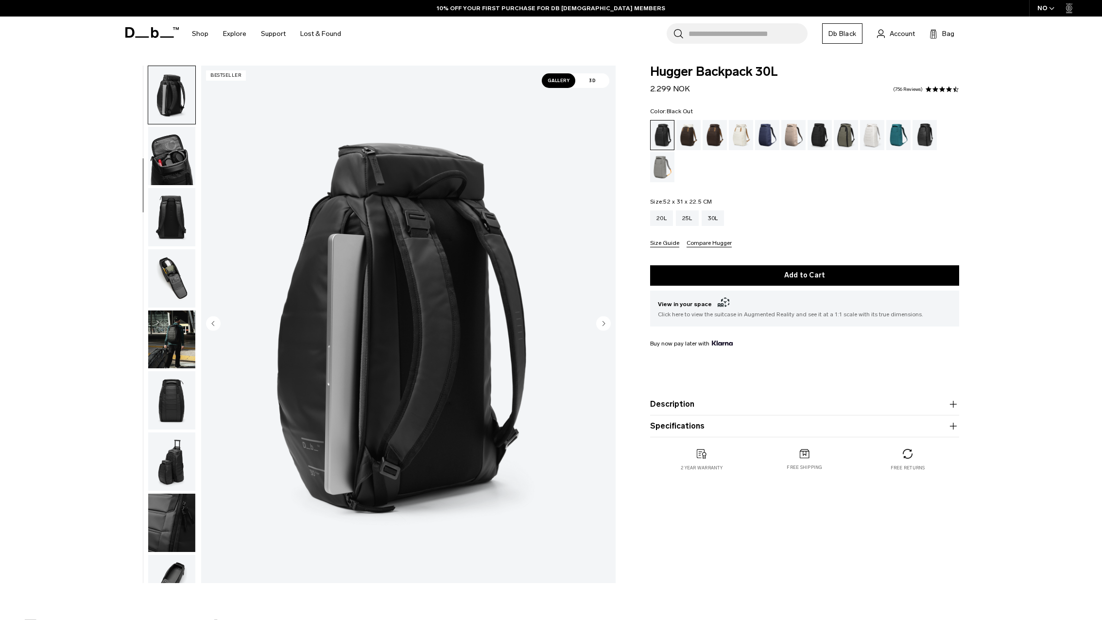
click at [603, 326] on icon "Next slide" at bounding box center [604, 323] width 2 height 4
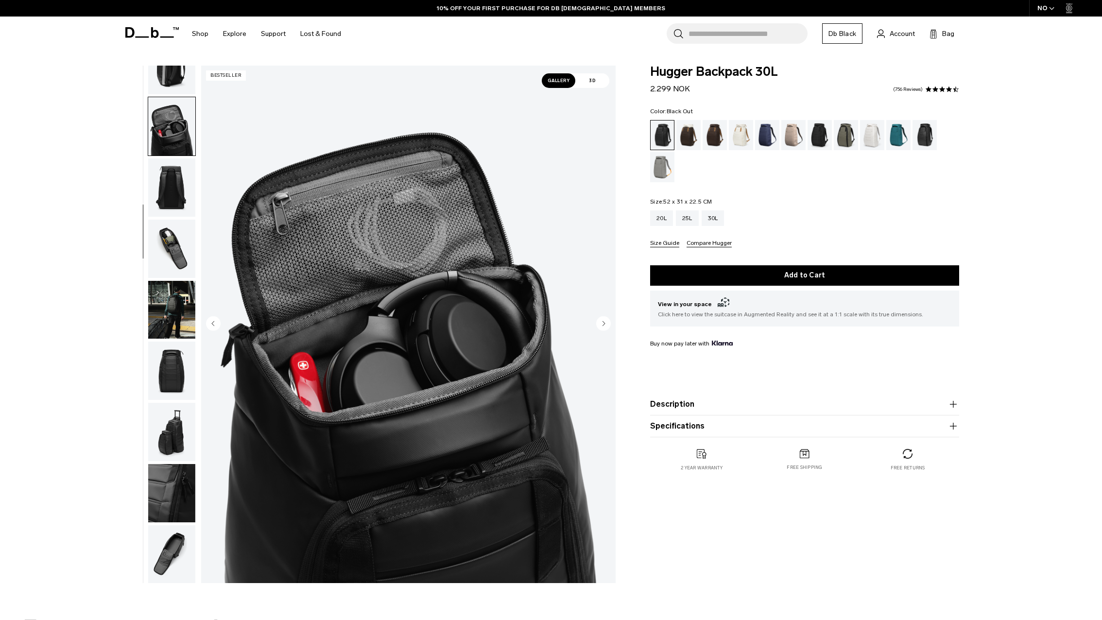
scroll to position [153, 0]
click at [603, 326] on icon "Next slide" at bounding box center [604, 323] width 2 height 4
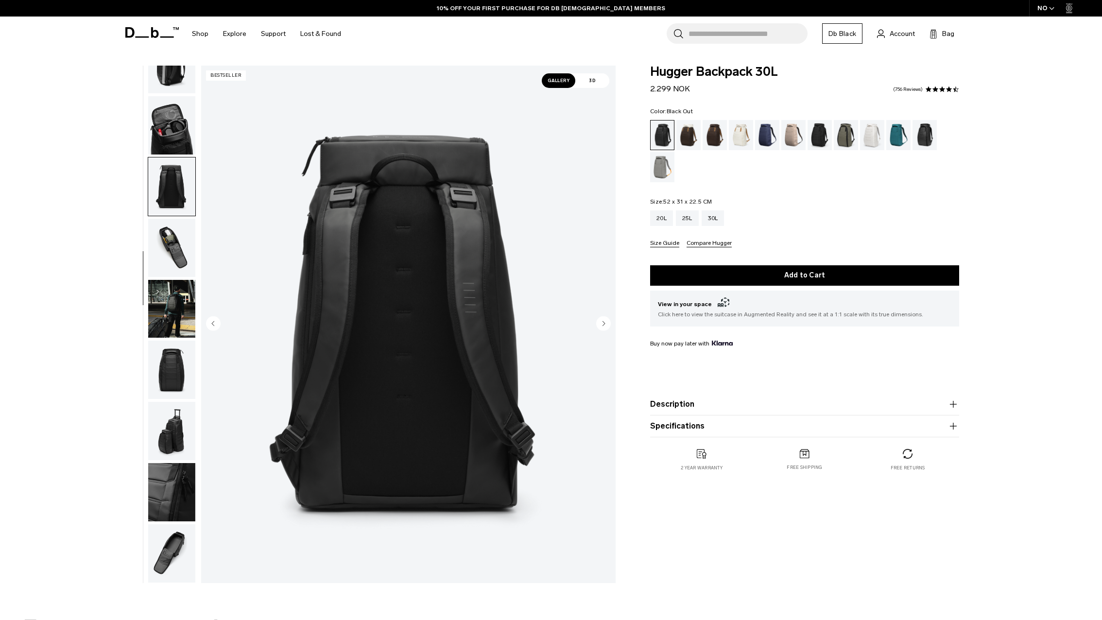
click at [603, 326] on icon "Next slide" at bounding box center [604, 323] width 2 height 4
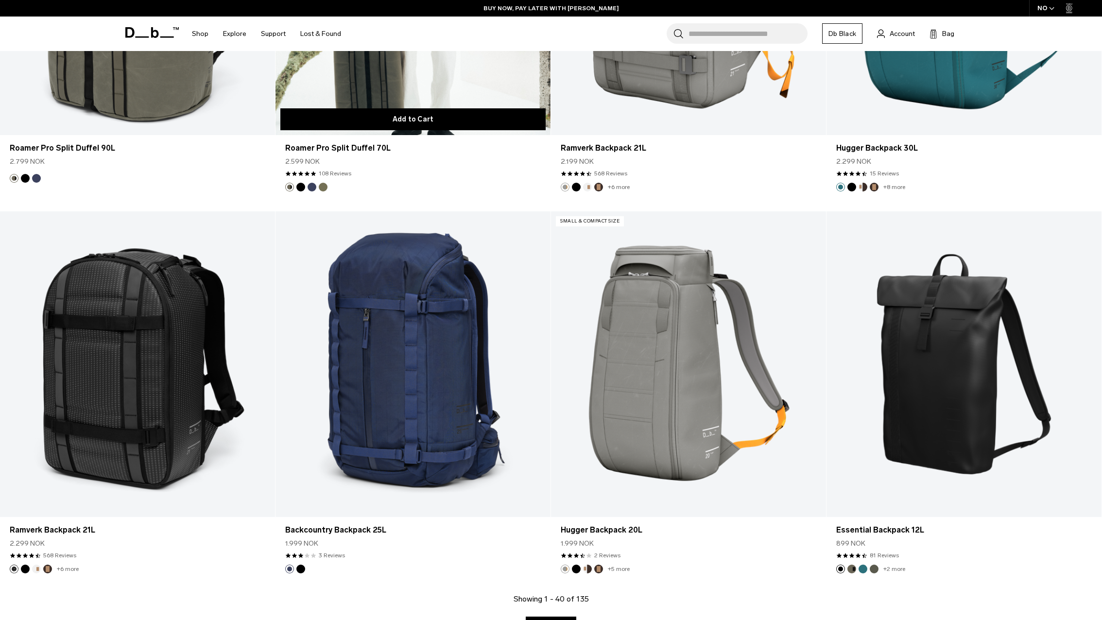
scroll to position [3376, 0]
